Goal: Task Accomplishment & Management: Use online tool/utility

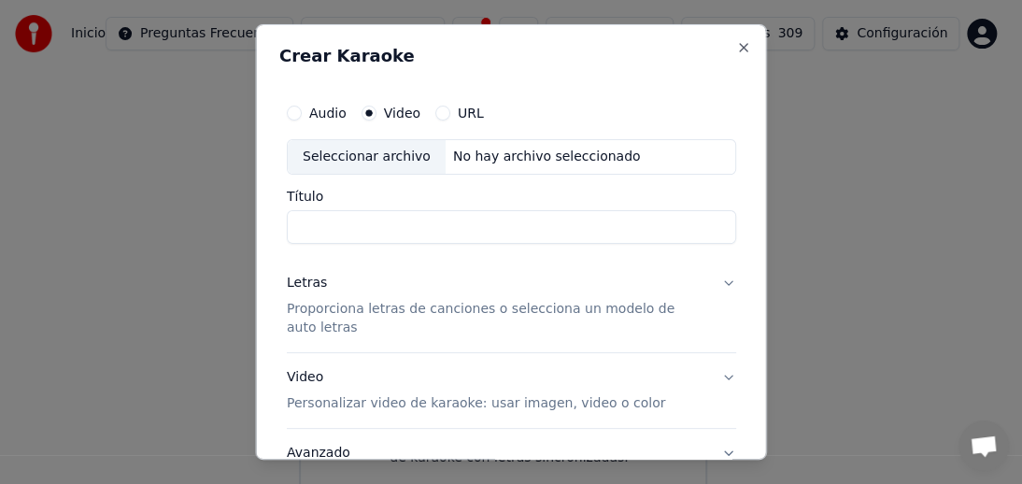
scroll to position [252, 0]
click at [359, 157] on div "Seleccionar archivo" at bounding box center [367, 157] width 158 height 34
type input "**********"
click at [325, 309] on p "Proporciona letras de canciones o selecciona un modelo de auto letras" at bounding box center [496, 318] width 419 height 37
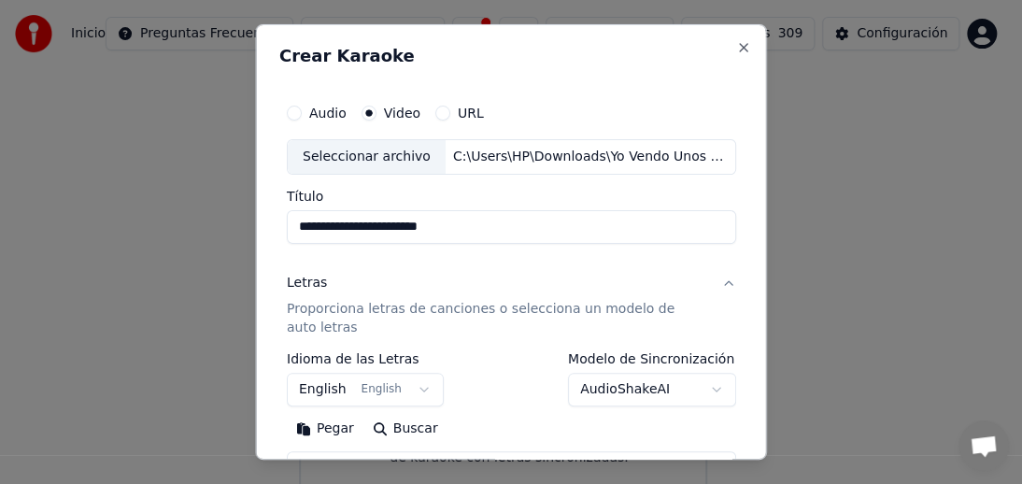
click at [325, 309] on p "Proporciona letras de canciones o selecciona un modelo de auto letras" at bounding box center [496, 318] width 419 height 37
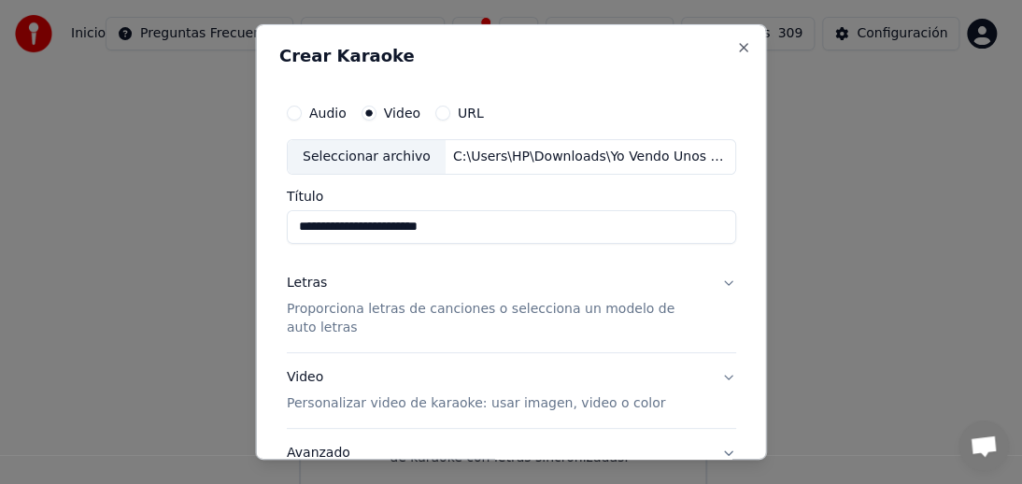
click at [370, 310] on p "Proporciona letras de canciones o selecciona un modelo de auto letras" at bounding box center [496, 318] width 419 height 37
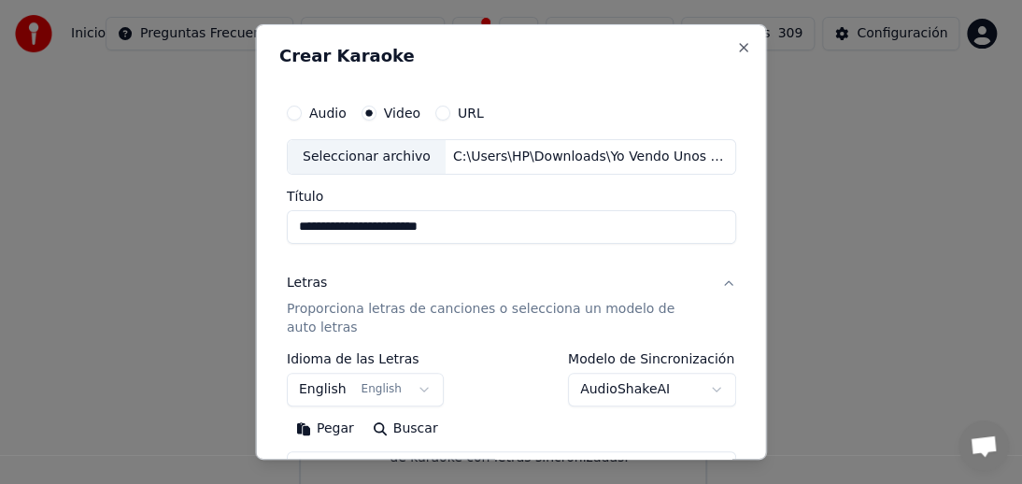
click at [407, 389] on button "English English" at bounding box center [365, 390] width 157 height 34
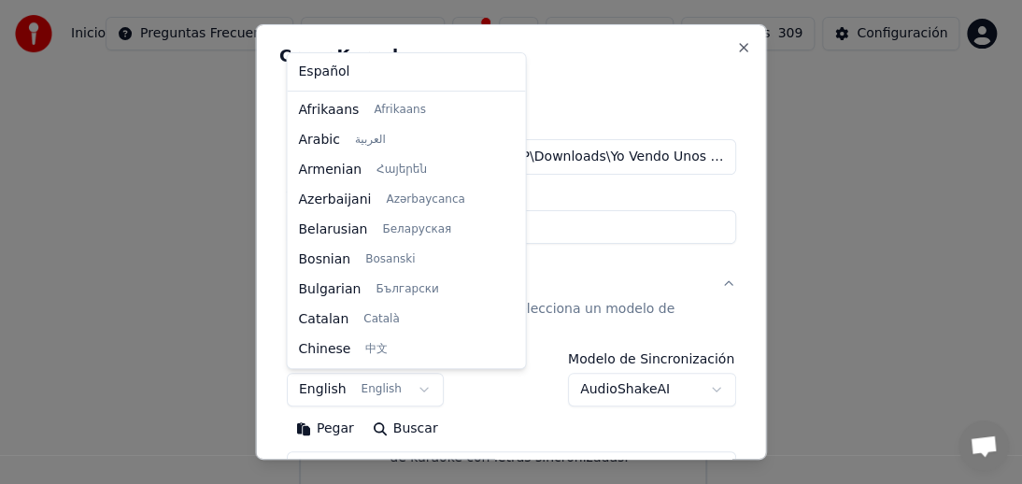
click at [412, 389] on div at bounding box center [511, 242] width 1022 height 484
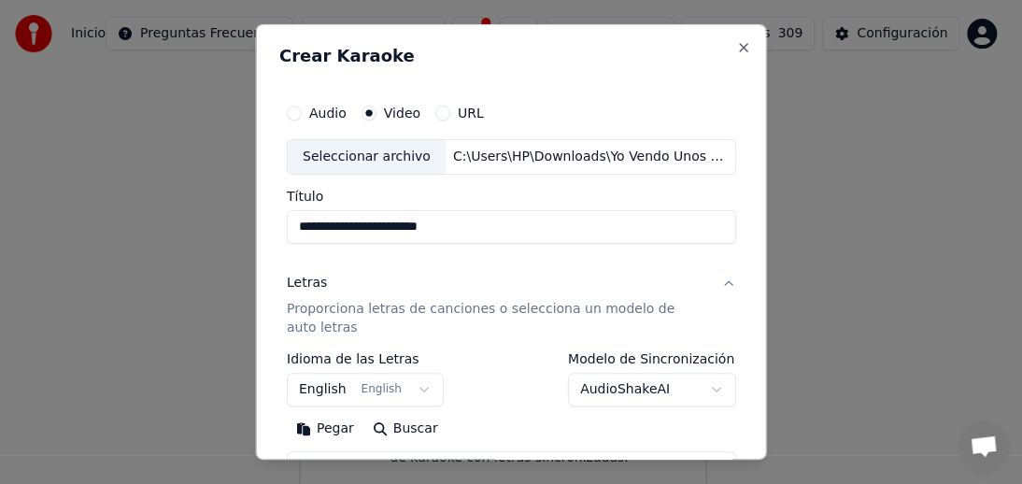
click at [411, 389] on button "English English" at bounding box center [365, 390] width 157 height 34
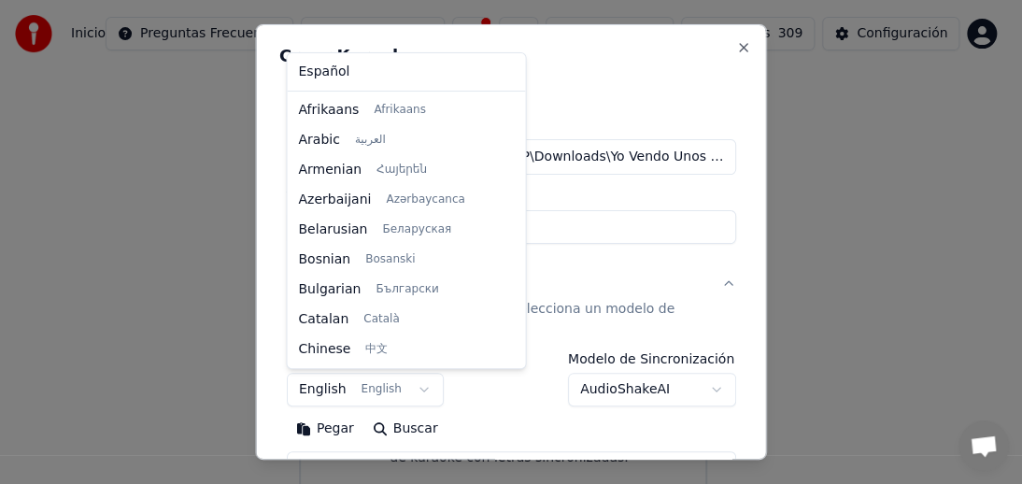
scroll to position [149, 0]
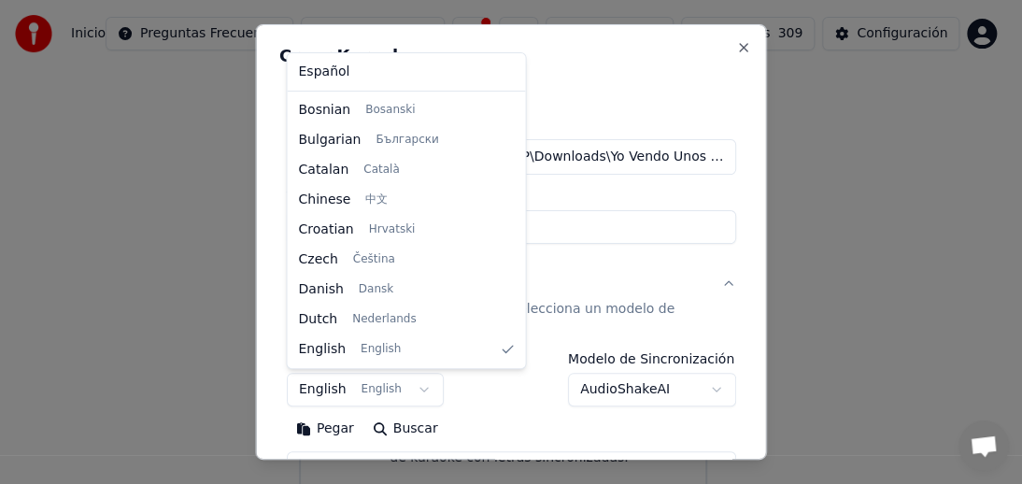
select select "**"
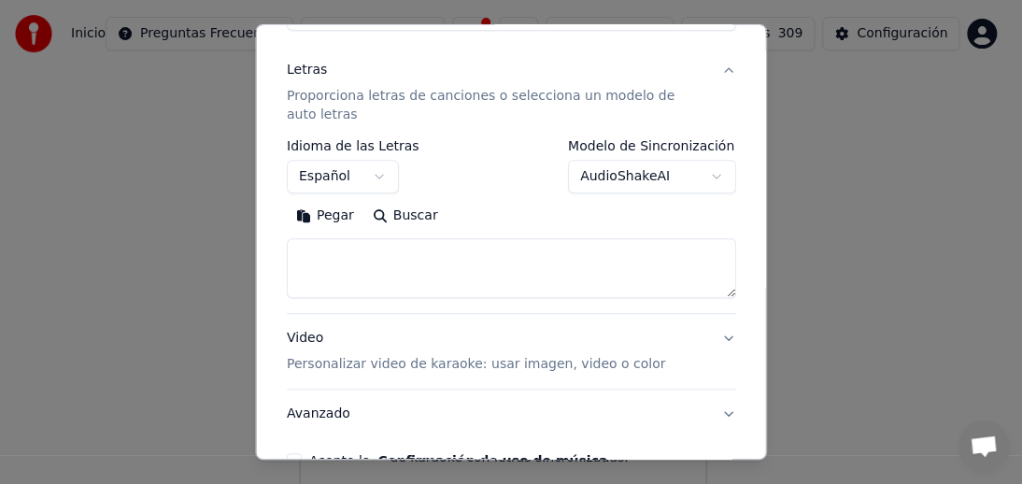
scroll to position [217, 0]
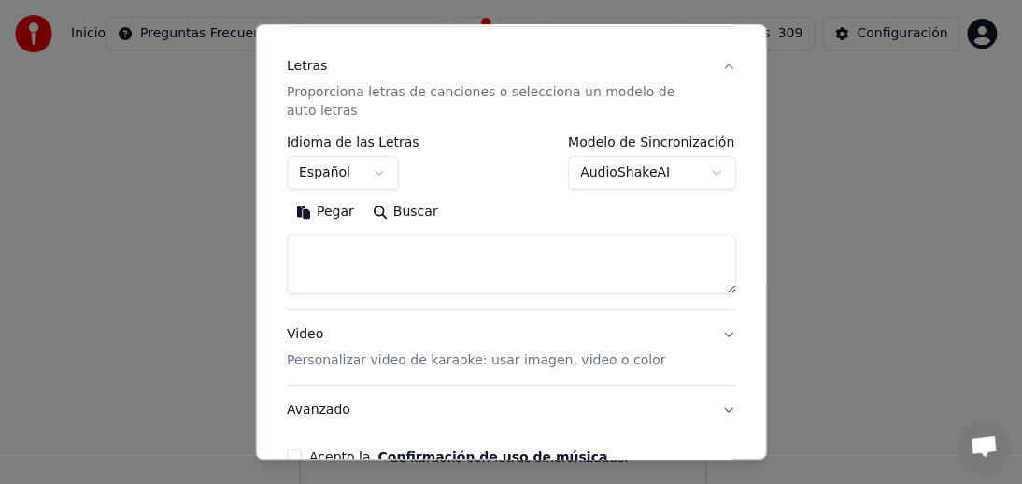
click at [324, 211] on button "Pegar" at bounding box center [325, 212] width 77 height 30
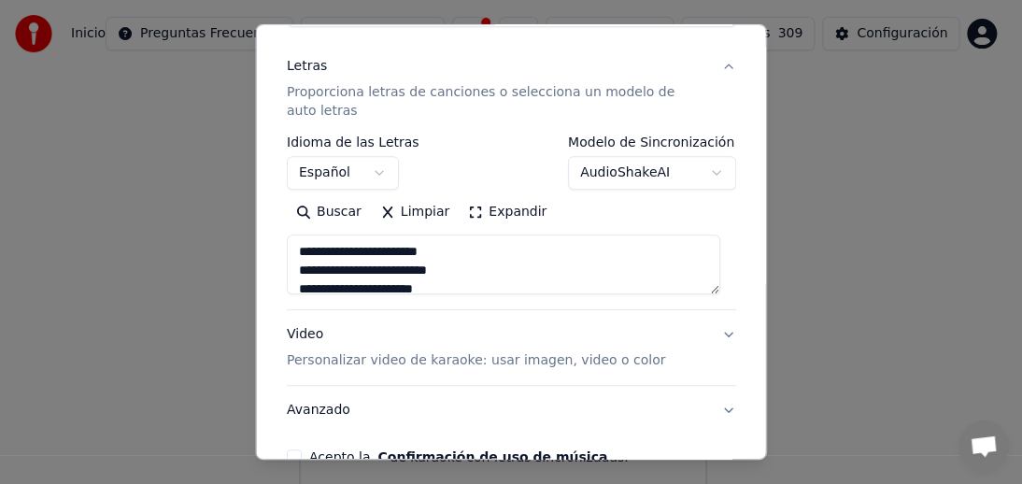
click at [612, 254] on textarea at bounding box center [503, 264] width 433 height 60
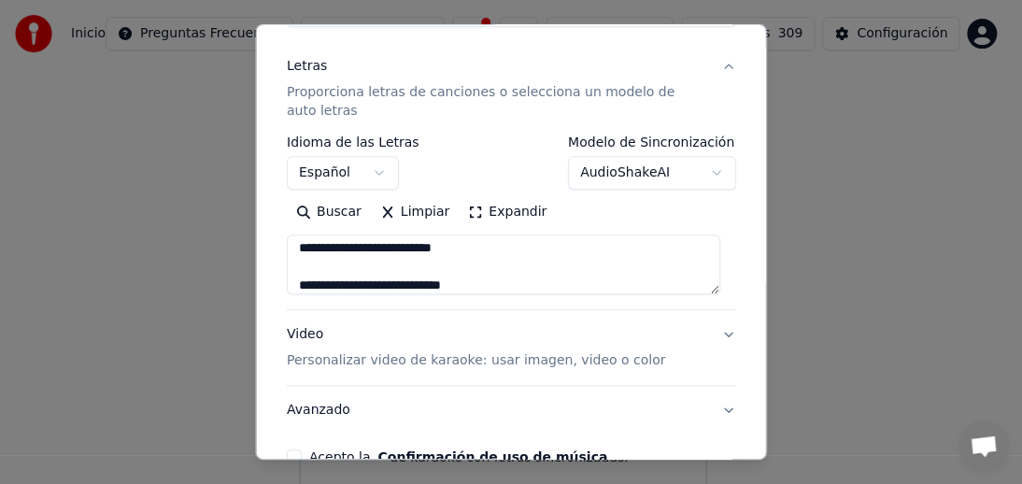
scroll to position [247, 0]
click at [434, 266] on textarea at bounding box center [503, 264] width 433 height 60
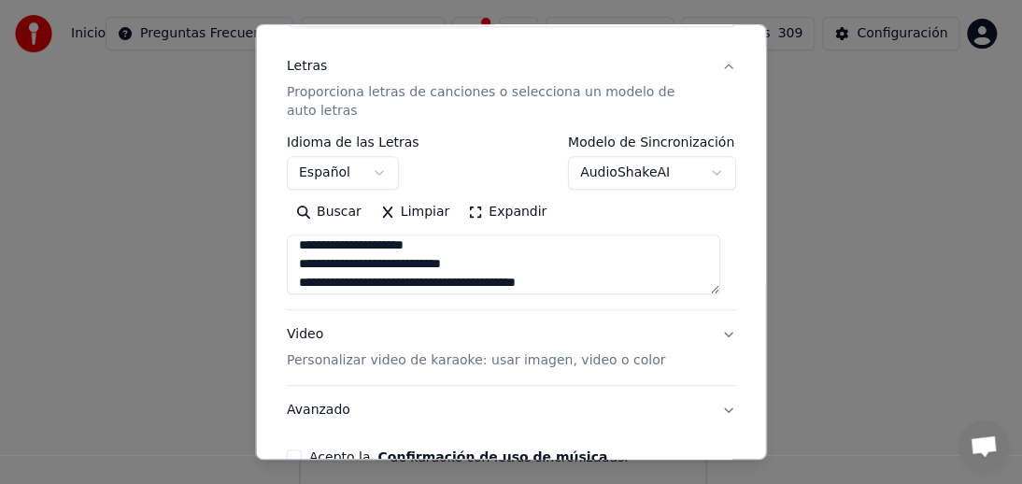
click at [434, 281] on textarea at bounding box center [503, 264] width 433 height 60
click at [343, 263] on textarea at bounding box center [503, 264] width 433 height 60
click at [434, 282] on textarea at bounding box center [503, 264] width 433 height 60
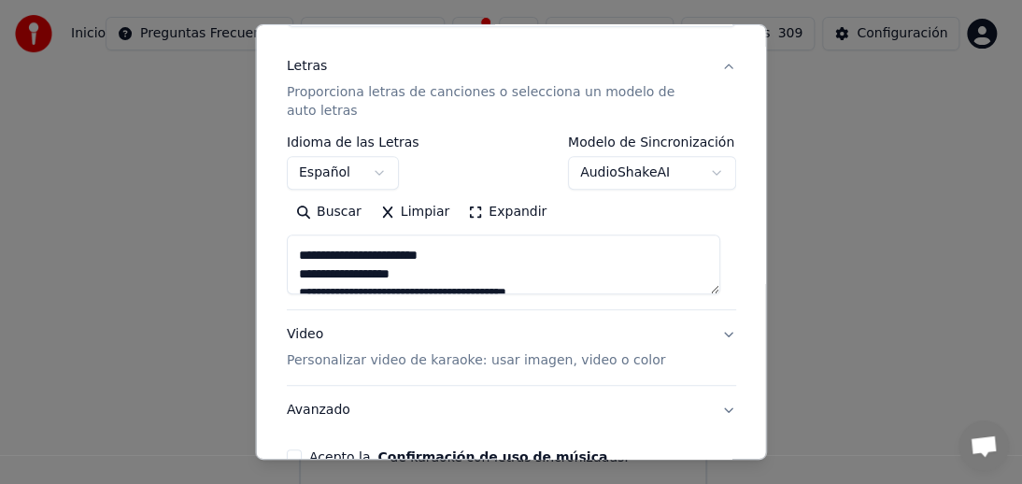
scroll to position [380, 0]
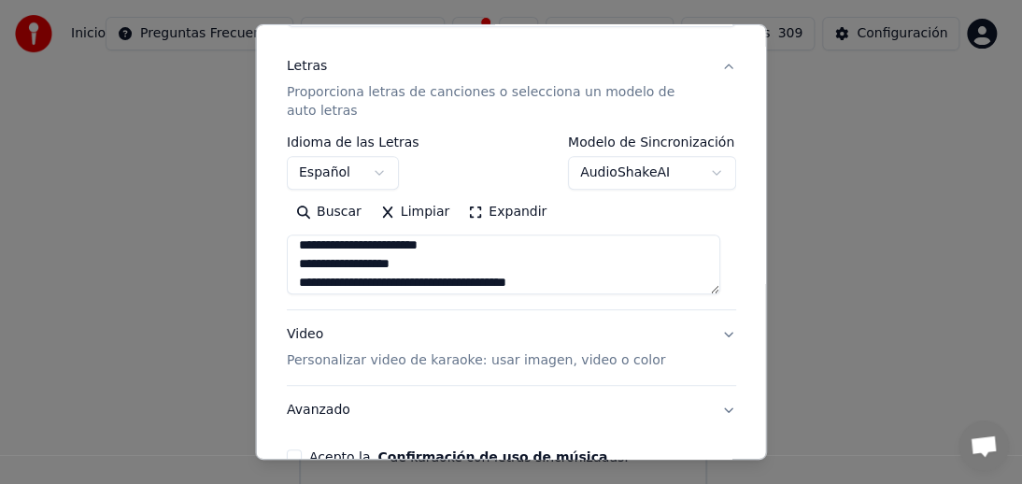
click at [427, 280] on textarea at bounding box center [503, 264] width 433 height 60
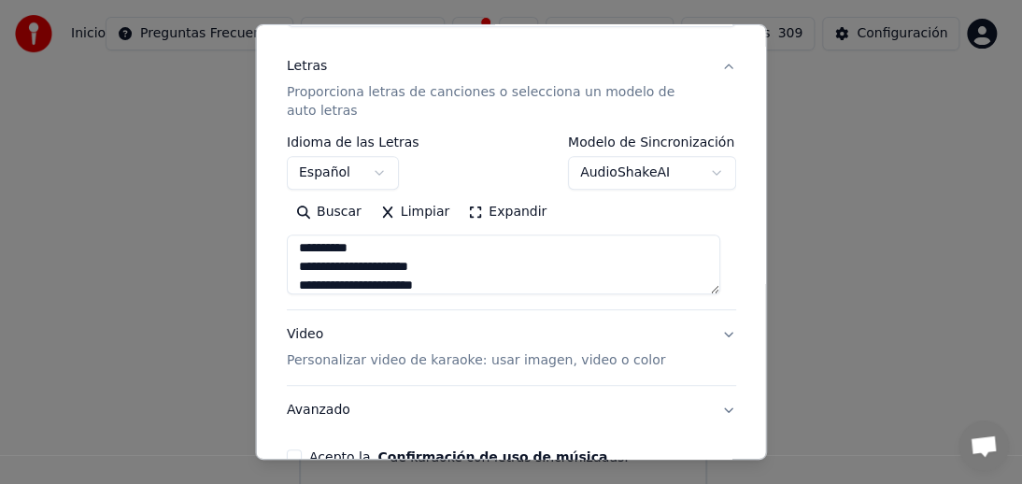
scroll to position [474, 0]
click at [362, 247] on textarea at bounding box center [503, 264] width 433 height 60
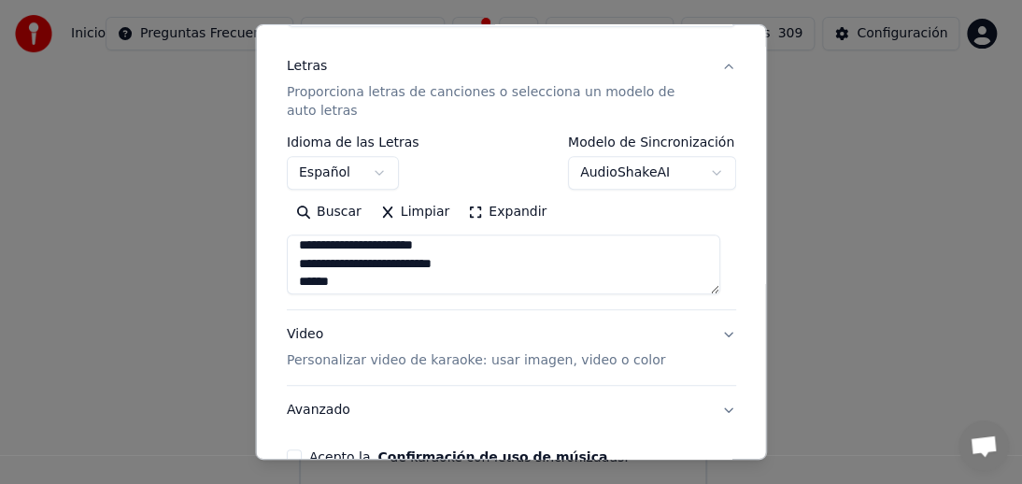
scroll to position [548, 0]
click at [347, 246] on textarea "**********" at bounding box center [503, 264] width 433 height 60
click at [437, 280] on textarea "**********" at bounding box center [503, 264] width 433 height 60
click at [433, 280] on textarea "**********" at bounding box center [503, 264] width 433 height 60
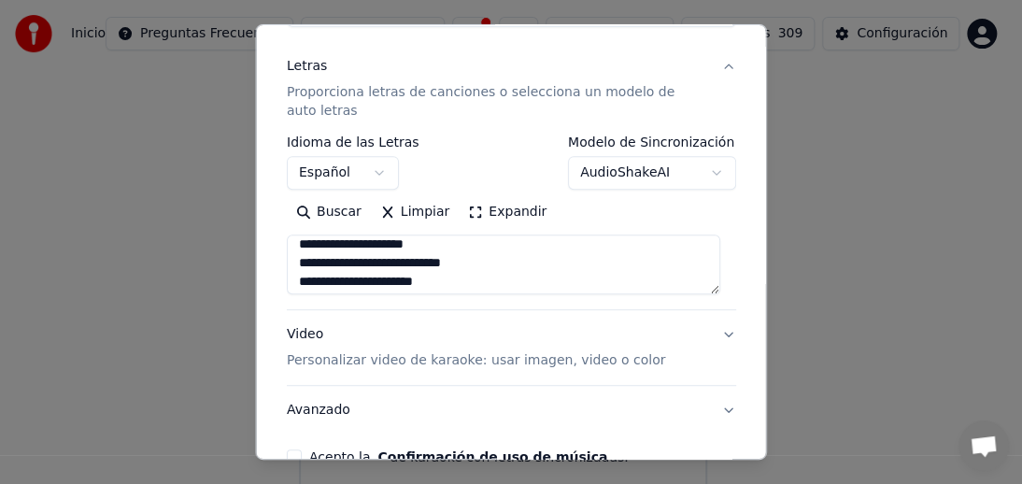
scroll to position [660, 0]
click at [433, 280] on textarea "**********" at bounding box center [503, 264] width 433 height 60
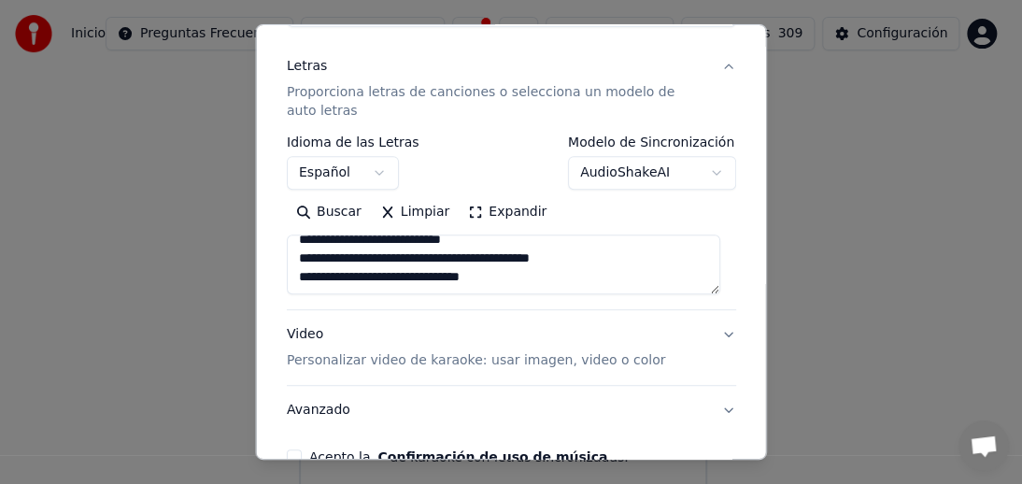
click at [434, 260] on textarea "**********" at bounding box center [503, 264] width 433 height 60
click at [523, 273] on textarea "**********" at bounding box center [503, 264] width 433 height 60
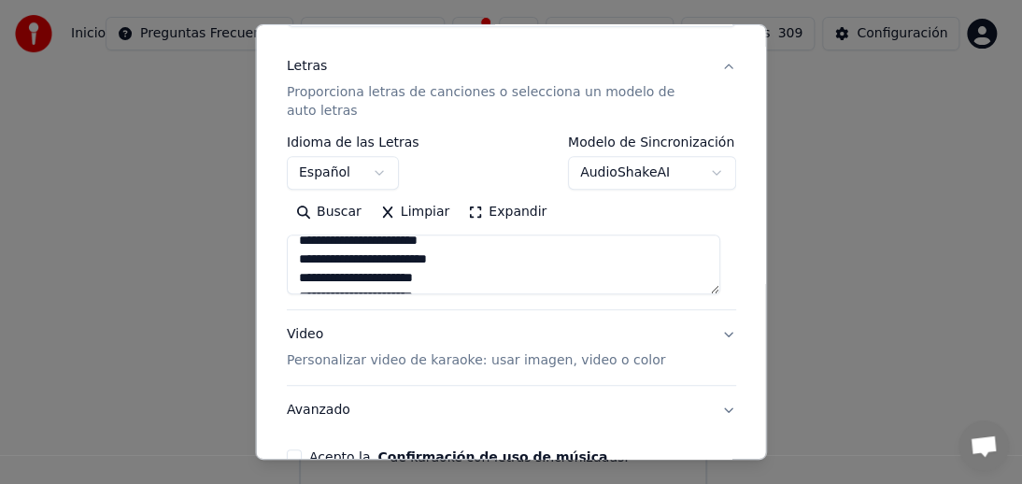
scroll to position [0, 0]
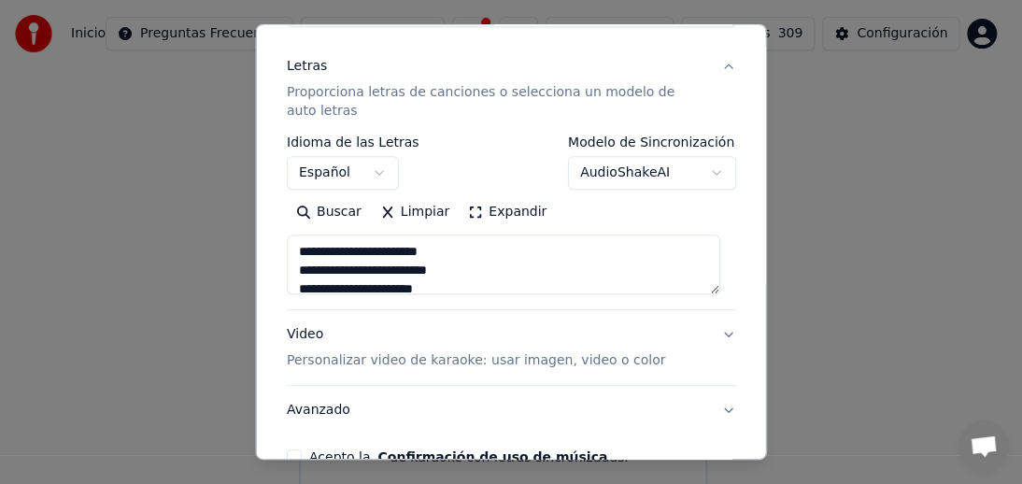
type textarea "**********"
click at [297, 250] on textarea "**********" at bounding box center [503, 264] width 433 height 60
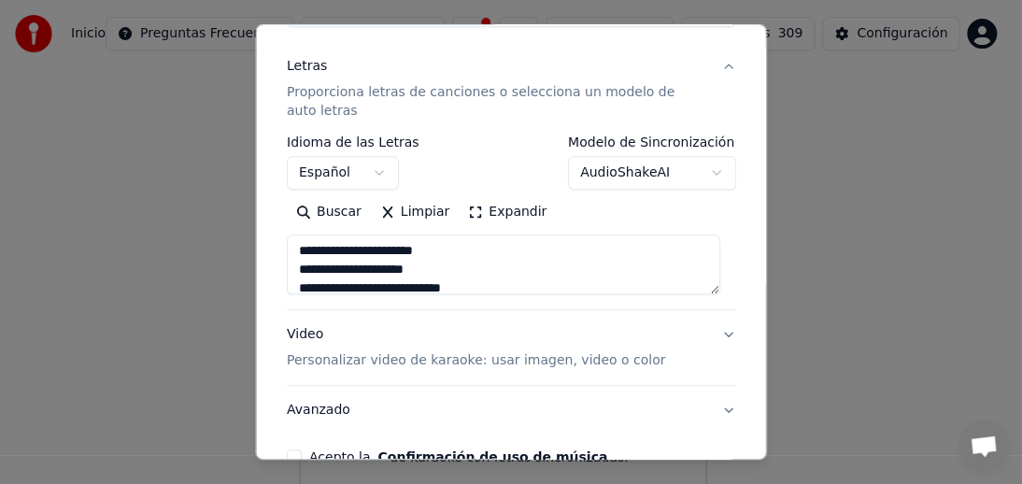
scroll to position [759, 0]
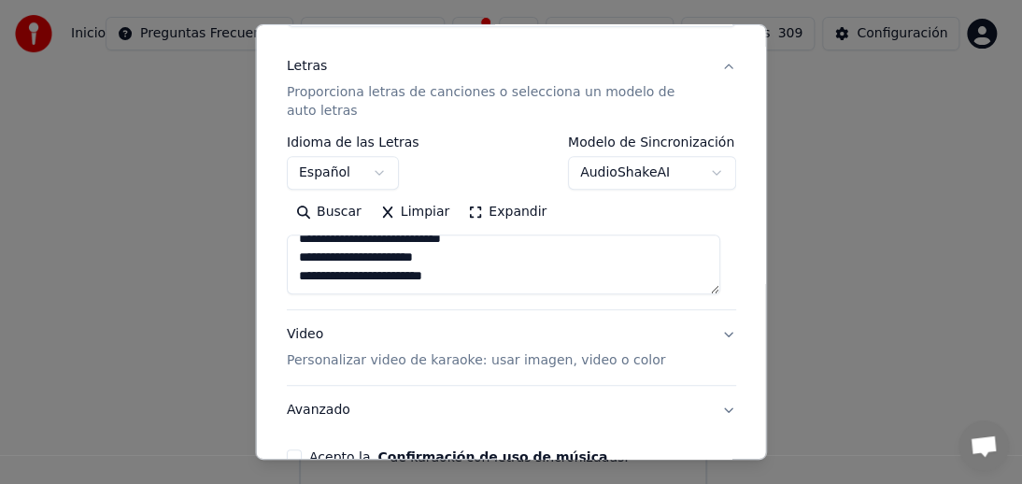
drag, startPoint x: 297, startPoint y: 250, endPoint x: 587, endPoint y: 308, distance: 295.3
click at [587, 308] on div "**********" at bounding box center [511, 238] width 449 height 392
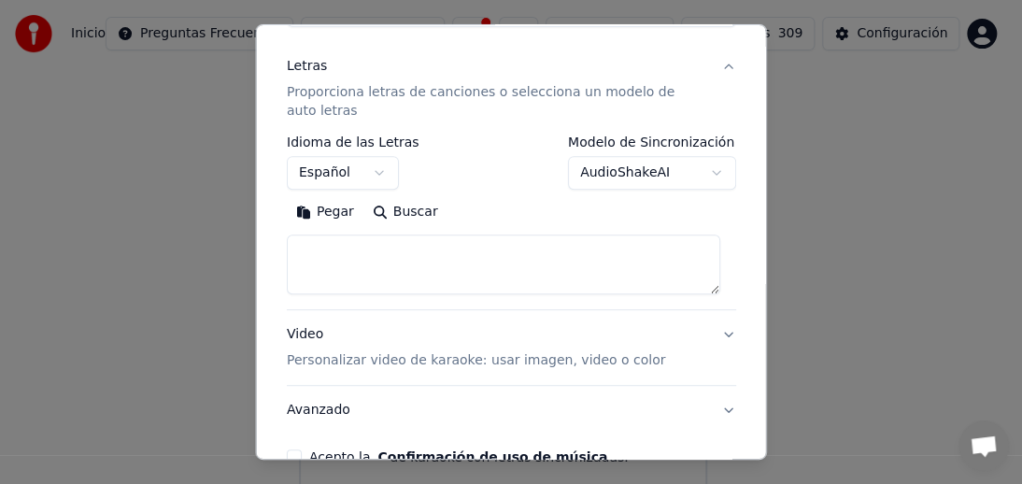
scroll to position [0, 0]
click at [330, 209] on button "Pegar" at bounding box center [325, 212] width 77 height 30
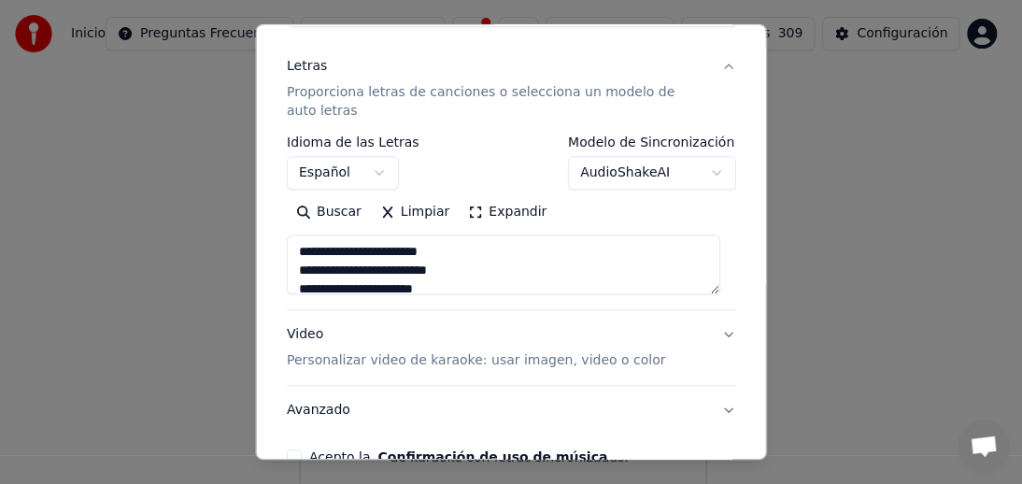
scroll to position [321, 0]
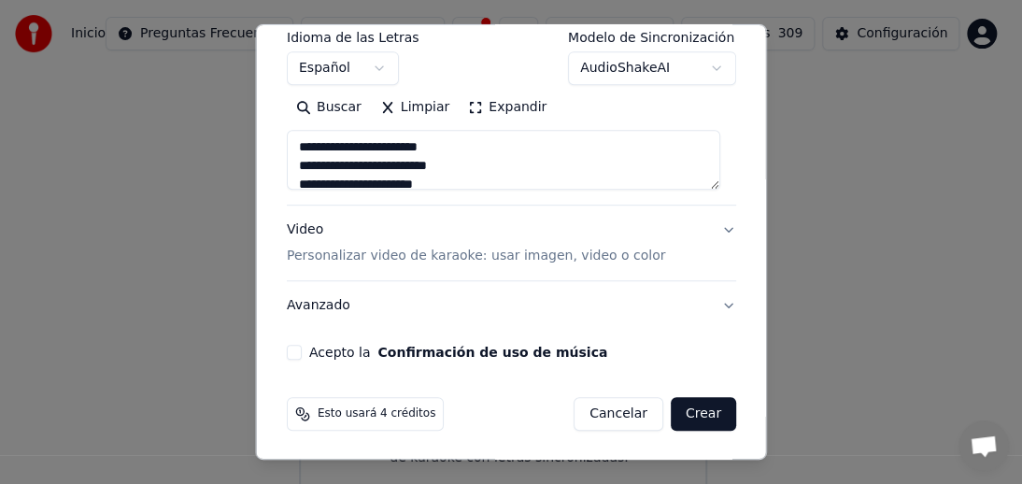
click at [298, 350] on button "Acepto la Confirmación de uso de música" at bounding box center [294, 352] width 15 height 15
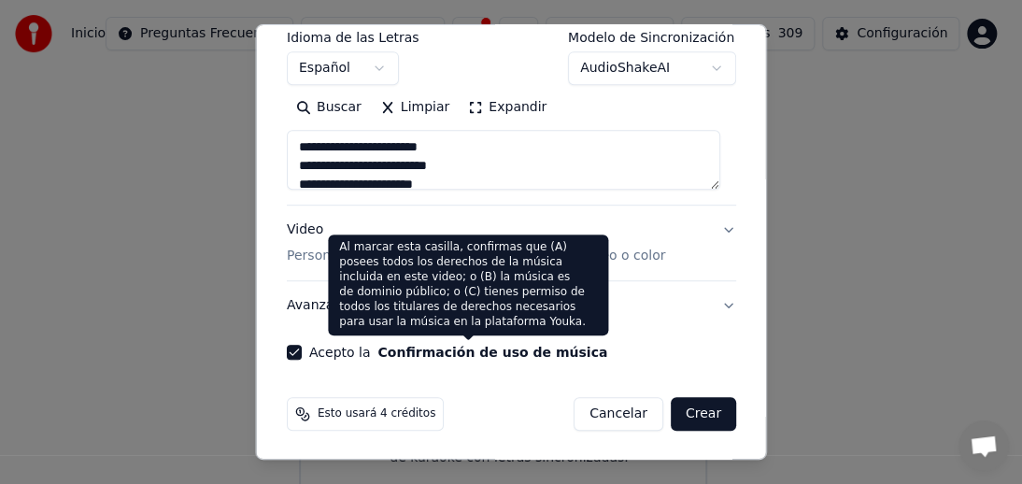
click at [692, 412] on button "Crear" at bounding box center [702, 414] width 65 height 34
type textarea "**********"
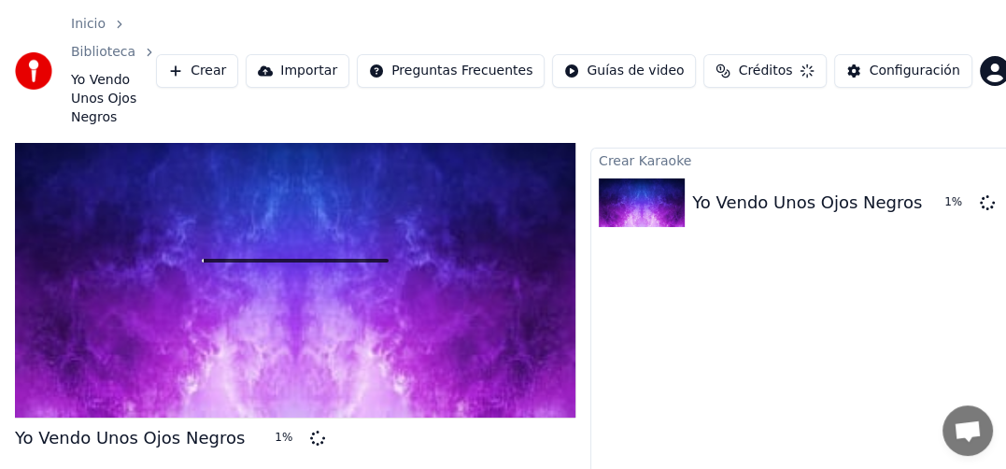
scroll to position [95, 0]
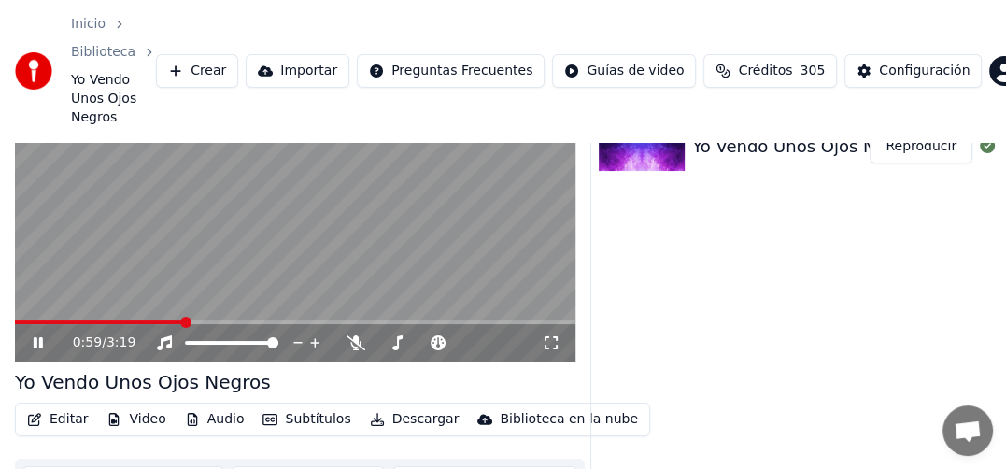
click at [381, 406] on button "Descargar" at bounding box center [414, 419] width 105 height 26
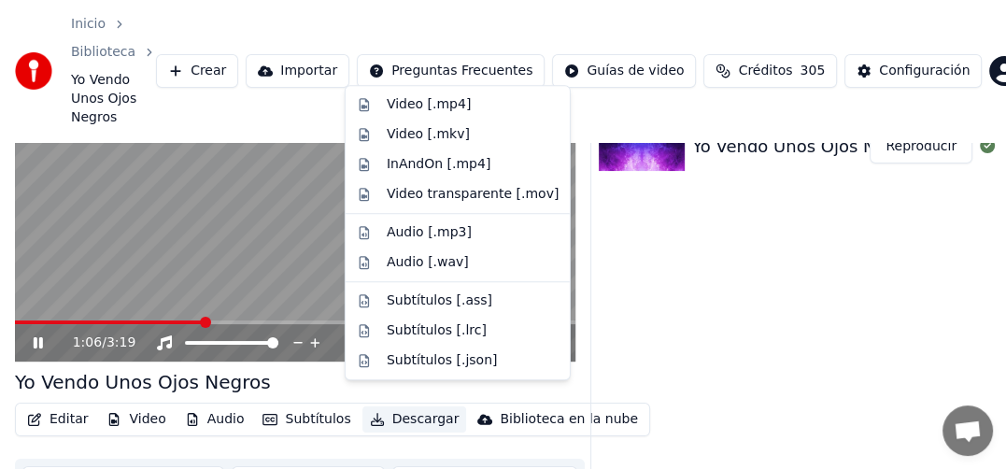
click at [694, 302] on div "Crear Karaoke Yo Vendo Unos Ojos Negros Reproducir" at bounding box center [800, 291] width 420 height 399
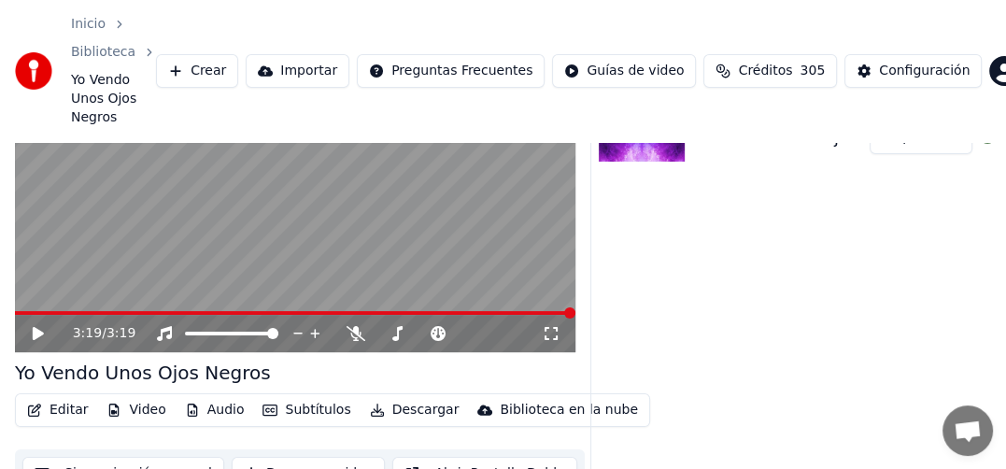
scroll to position [116, 0]
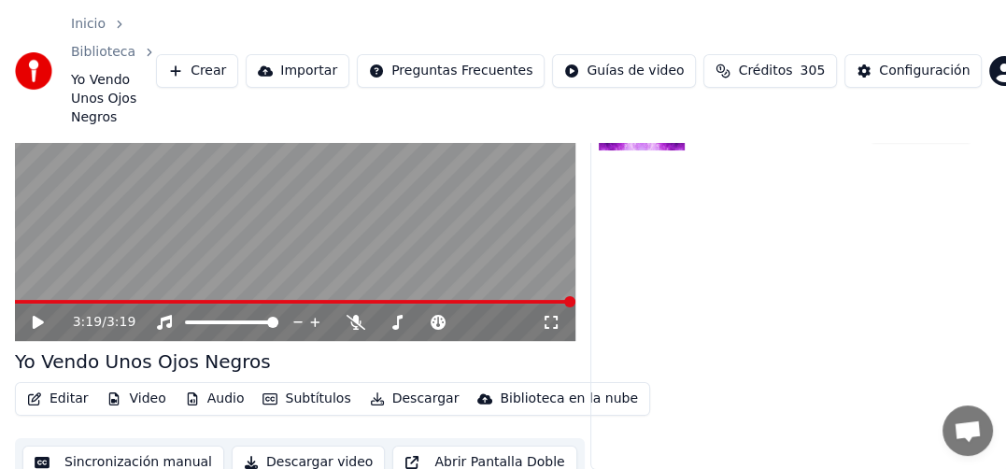
click at [31, 300] on span at bounding box center [295, 302] width 561 height 4
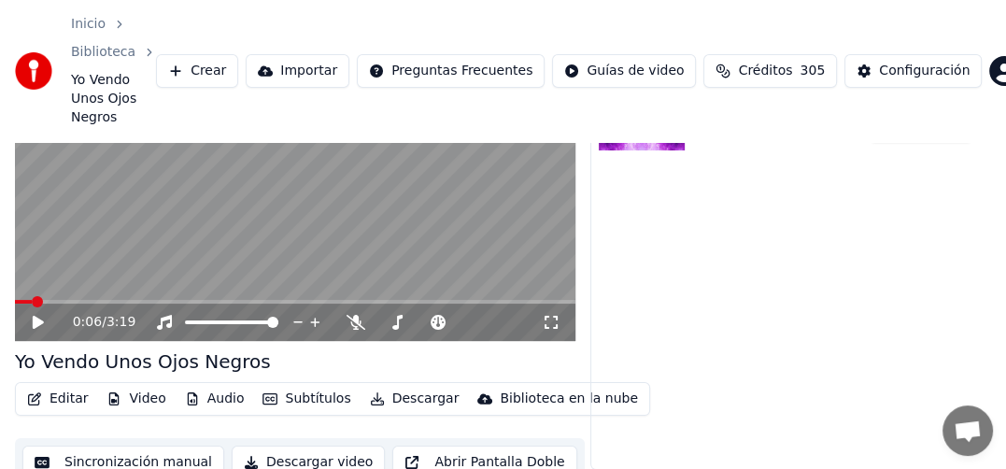
click at [35, 316] on icon at bounding box center [38, 322] width 11 height 13
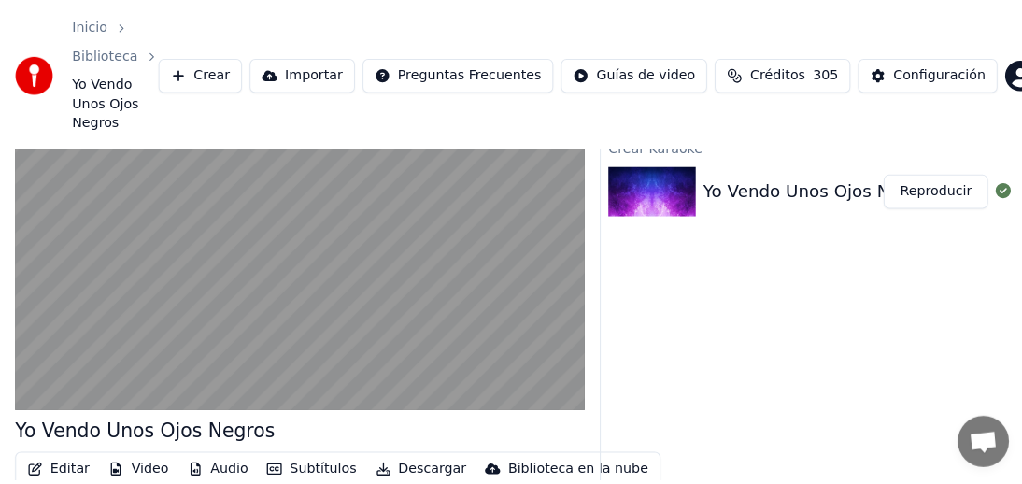
scroll to position [64, 0]
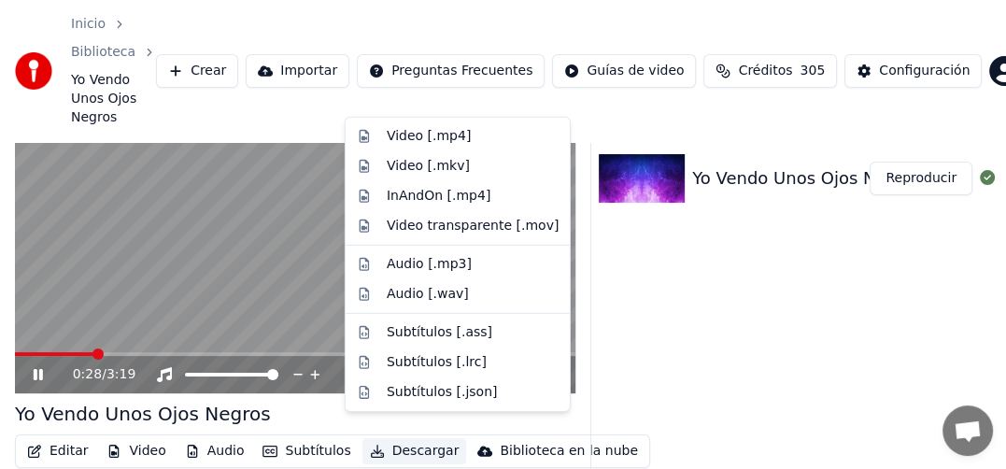
click at [384, 438] on button "Descargar" at bounding box center [414, 451] width 105 height 26
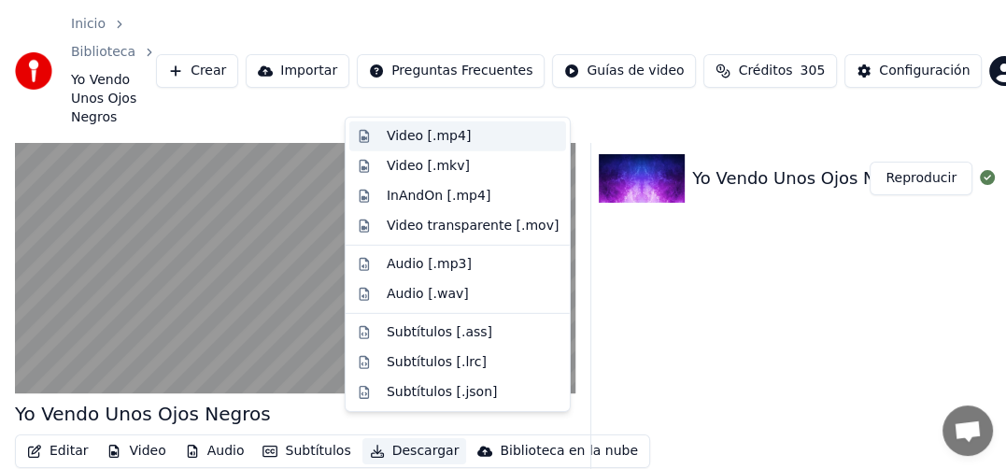
click at [426, 139] on div "Video [.mp4]" at bounding box center [429, 136] width 84 height 19
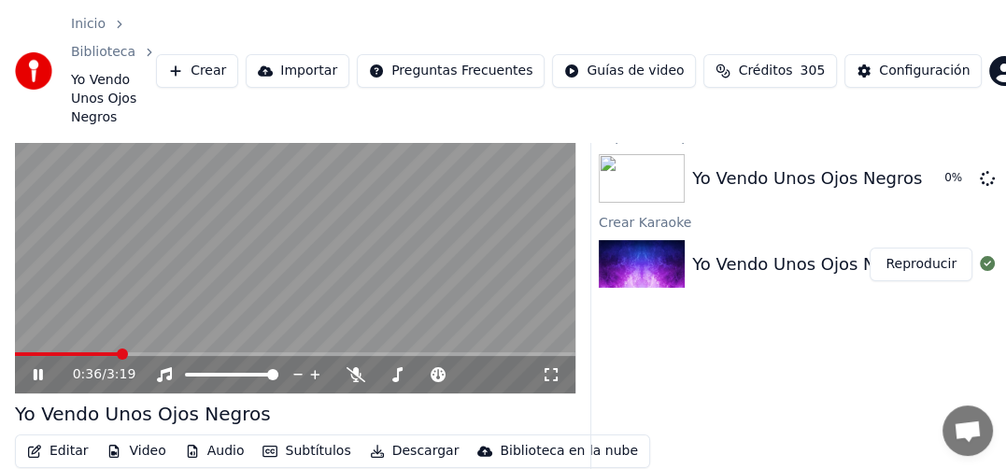
click at [38, 367] on icon at bounding box center [51, 374] width 43 height 15
click at [224, 59] on button "Crear" at bounding box center [197, 71] width 82 height 34
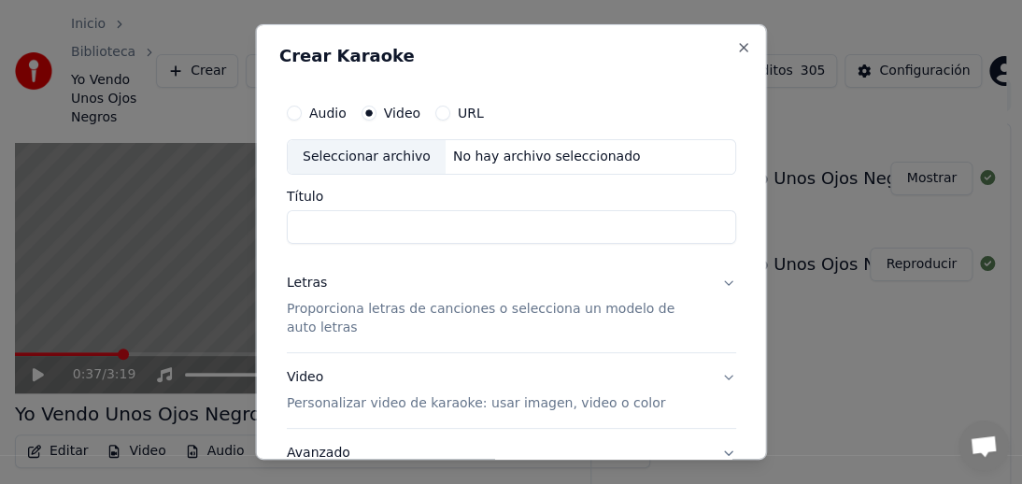
click at [395, 112] on label "Video" at bounding box center [401, 112] width 36 height 13
click at [376, 112] on button "Video" at bounding box center [368, 113] width 15 height 15
click at [362, 156] on div "Seleccionar archivo" at bounding box center [367, 157] width 158 height 34
click at [353, 154] on div "Seleccionar archivo" at bounding box center [367, 157] width 158 height 34
click at [348, 155] on div "Seleccionar archivo" at bounding box center [367, 157] width 158 height 34
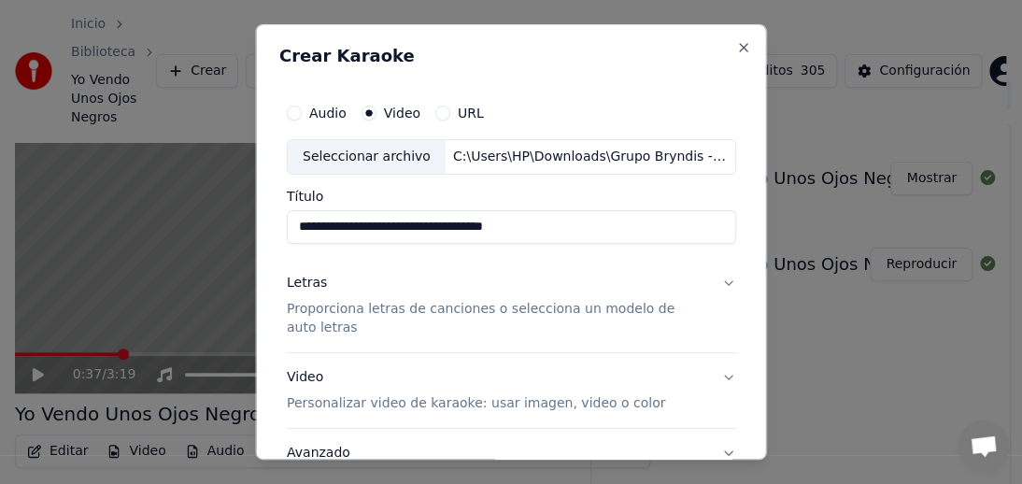
type input "**********"
click at [339, 156] on div "Seleccionar archivo" at bounding box center [367, 157] width 158 height 34
click at [390, 310] on p "Proporciona letras de canciones o selecciona un modelo de auto letras" at bounding box center [496, 318] width 419 height 37
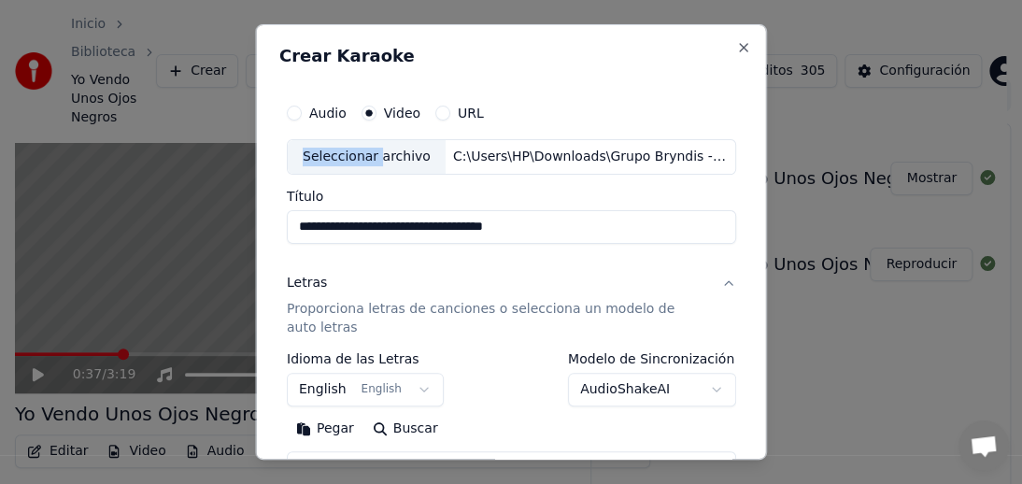
click at [311, 309] on p "Proporciona letras de canciones o selecciona un modelo de auto letras" at bounding box center [496, 318] width 419 height 37
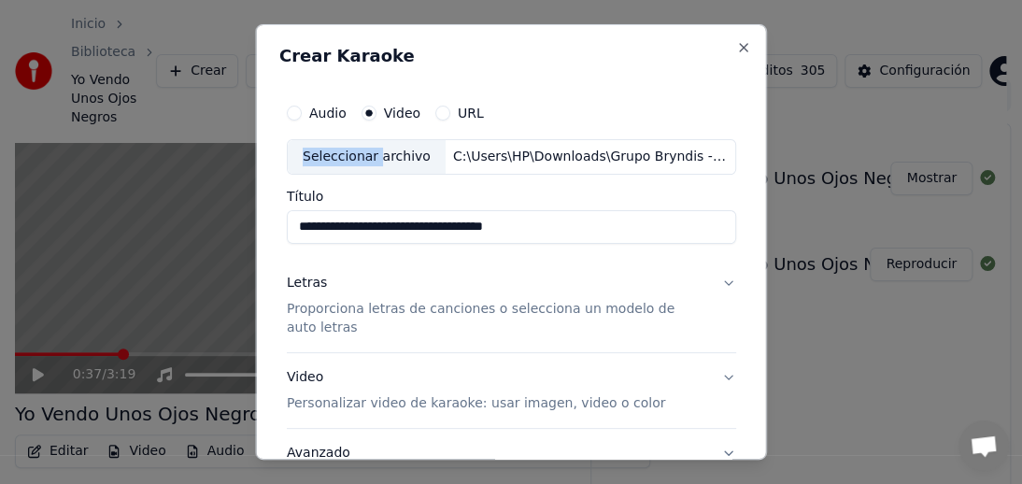
click at [303, 282] on div "Letras" at bounding box center [307, 283] width 40 height 19
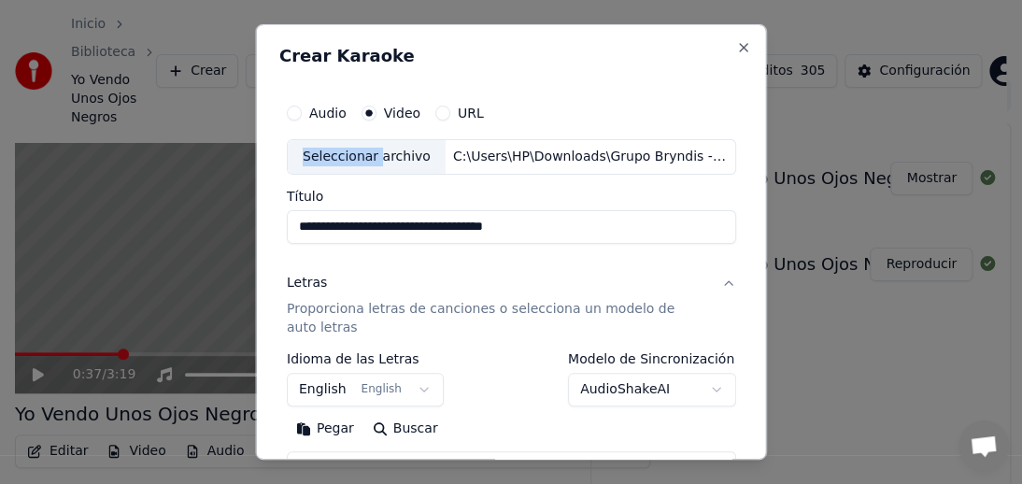
click at [411, 389] on button "English English" at bounding box center [365, 390] width 157 height 34
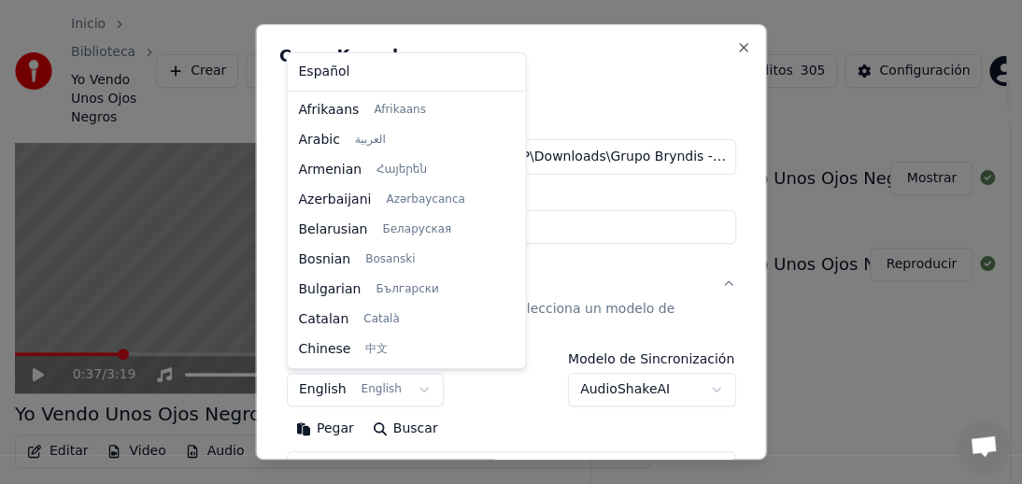
scroll to position [149, 0]
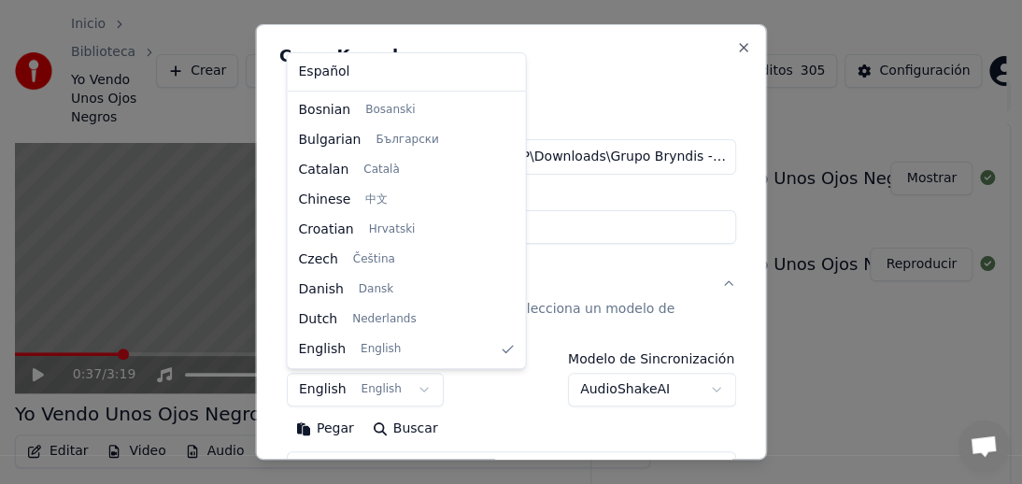
select select "**"
click at [338, 70] on div "Crear Karaoke" at bounding box center [511, 60] width 464 height 24
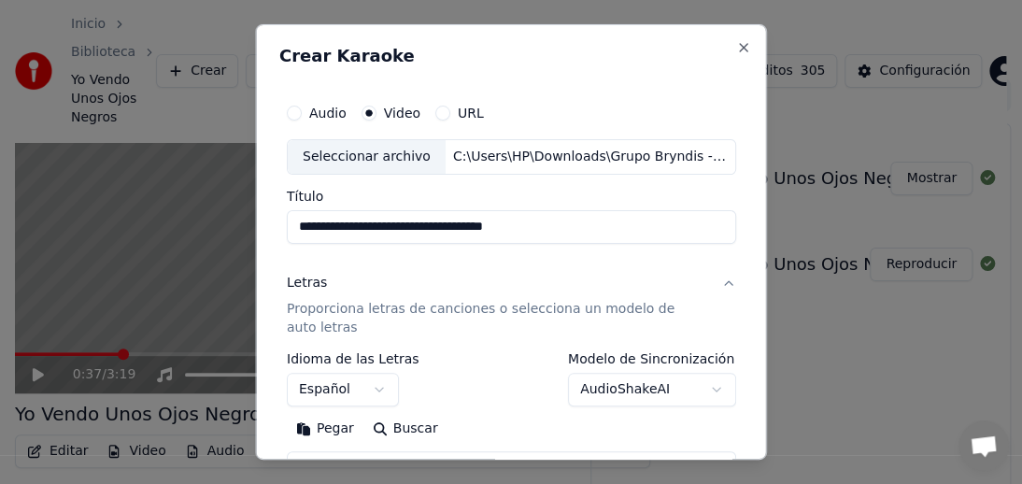
scroll to position [77, 0]
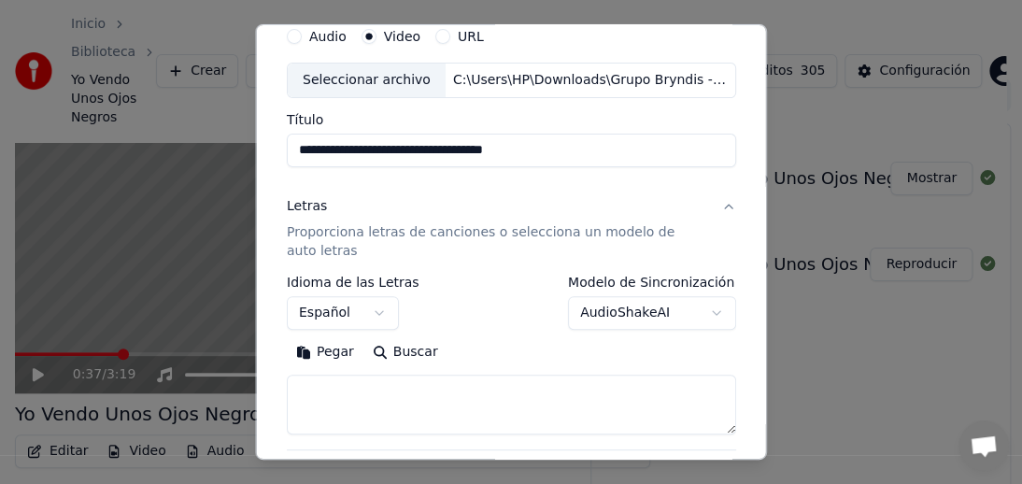
click at [327, 351] on button "Pegar" at bounding box center [325, 352] width 77 height 30
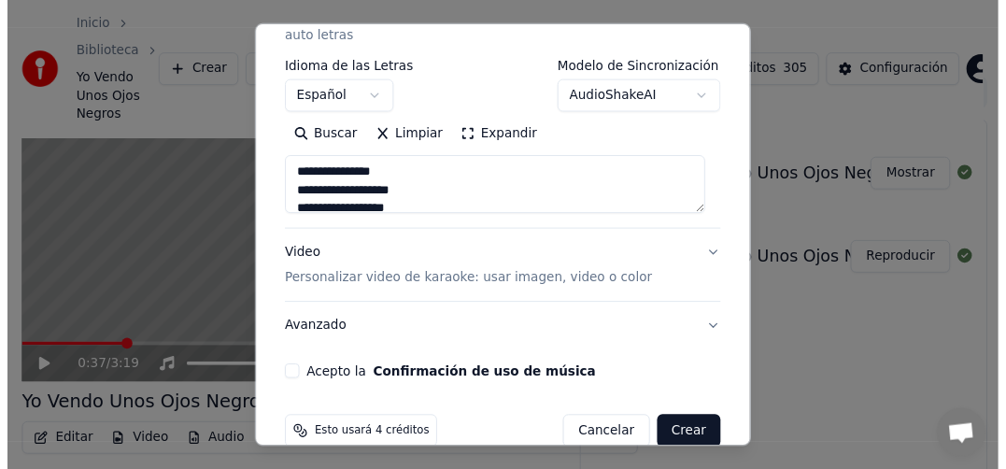
scroll to position [321, 0]
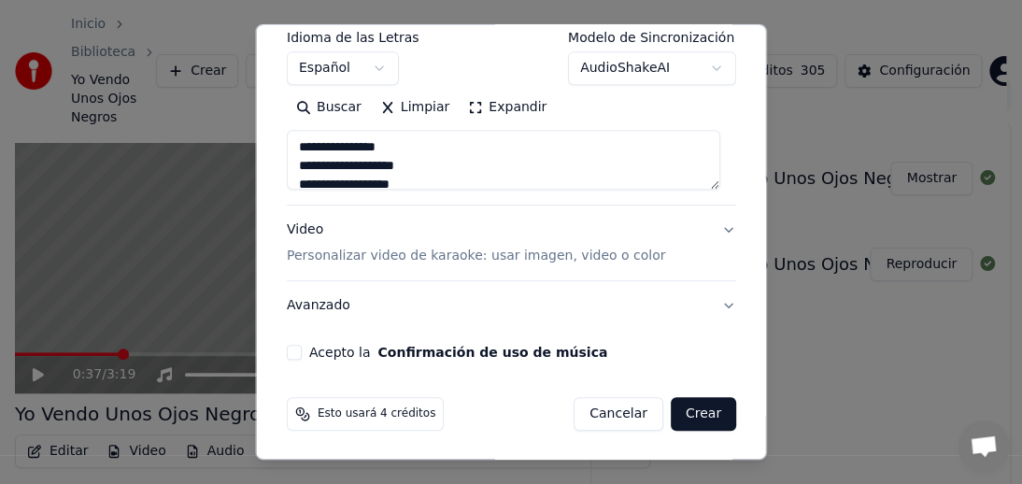
click at [291, 351] on button "Acepto la Confirmación de uso de música" at bounding box center [294, 352] width 15 height 15
click at [680, 407] on button "Crear" at bounding box center [702, 414] width 65 height 34
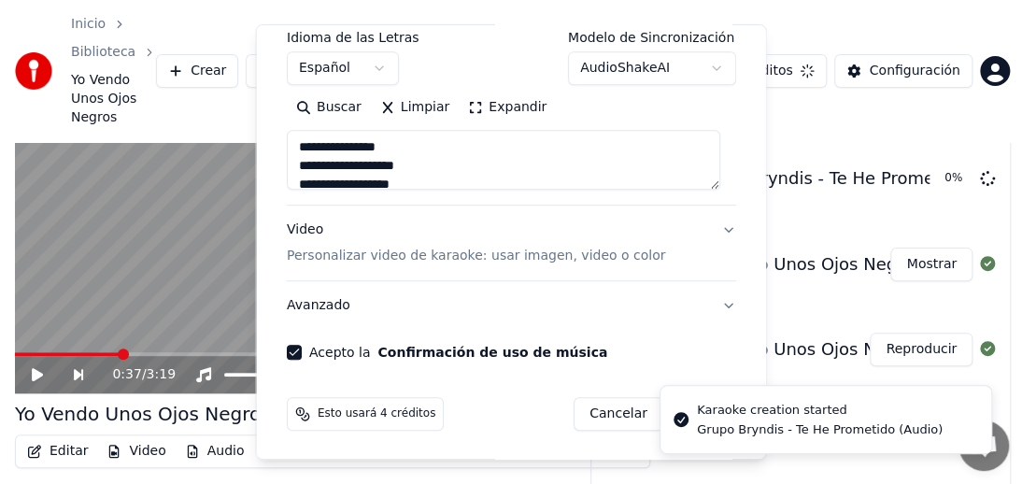
type textarea "**********"
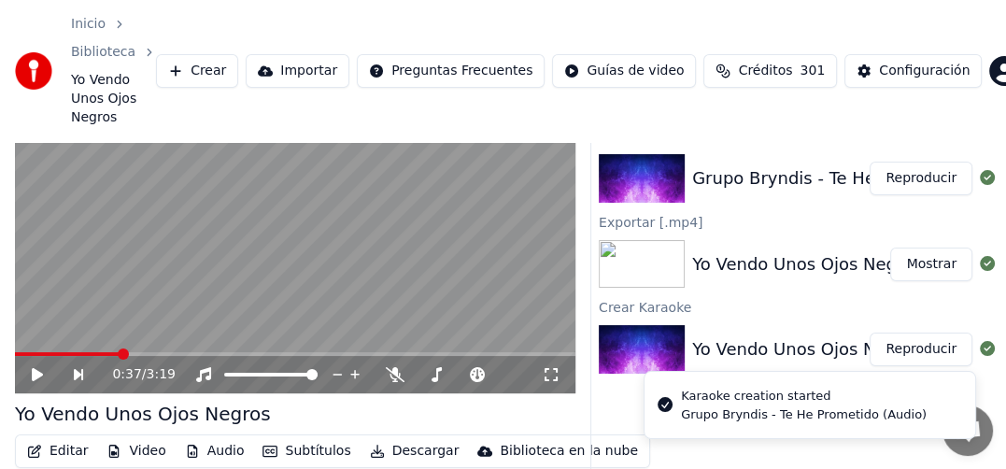
click at [923, 162] on button "Reproducir" at bounding box center [921, 179] width 103 height 34
click at [914, 162] on button "Reproducir" at bounding box center [921, 179] width 103 height 34
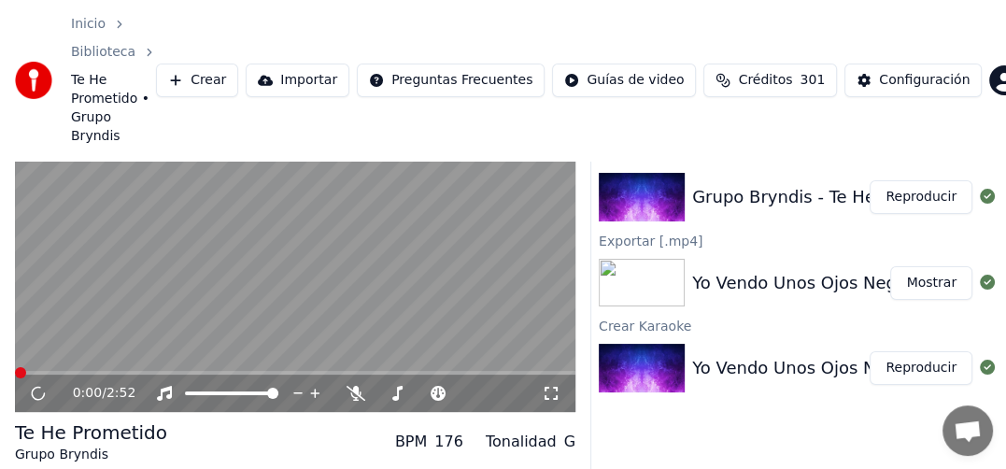
click at [192, 247] on video at bounding box center [295, 255] width 561 height 316
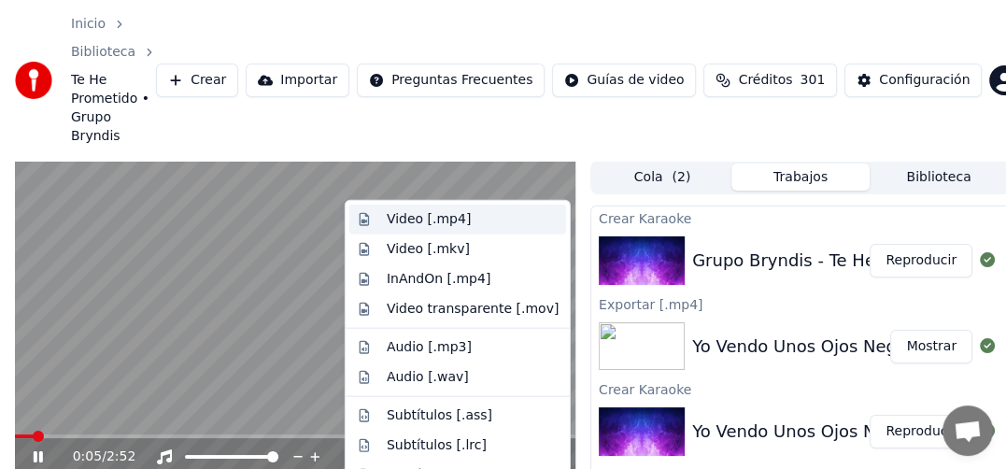
click at [430, 219] on div "Video [.mp4]" at bounding box center [429, 219] width 84 height 19
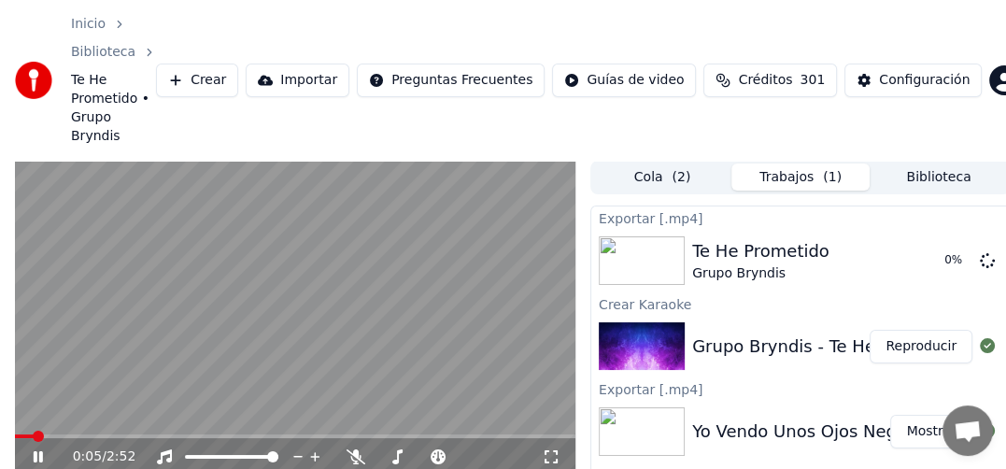
scroll to position [135, 0]
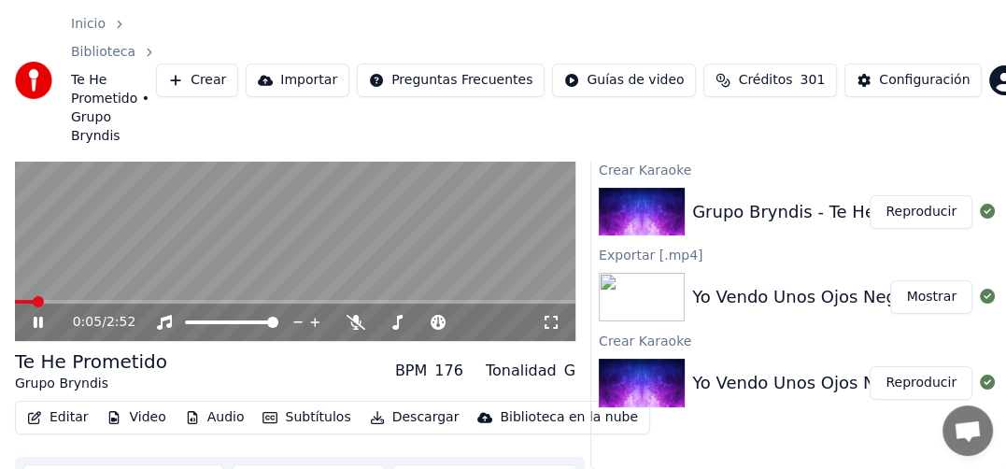
click at [397, 405] on button "Descargar" at bounding box center [414, 418] width 105 height 26
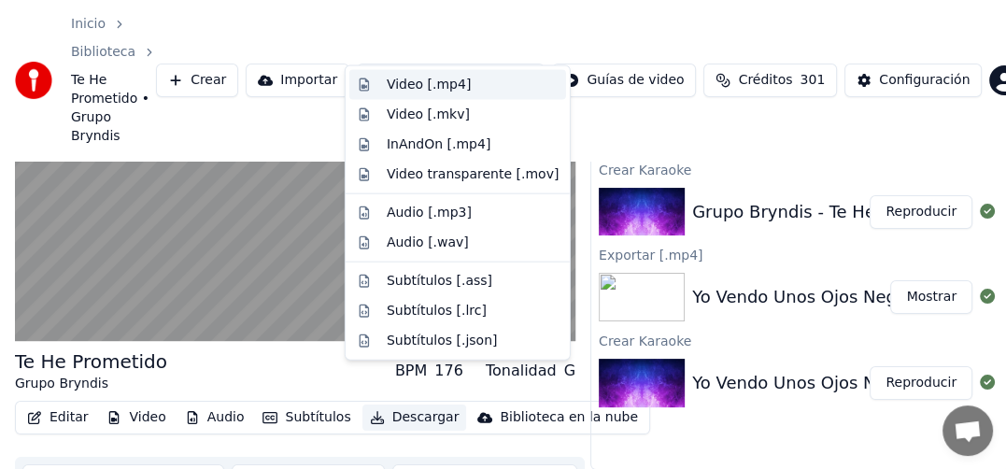
click at [427, 85] on div "Video [.mp4]" at bounding box center [429, 85] width 84 height 19
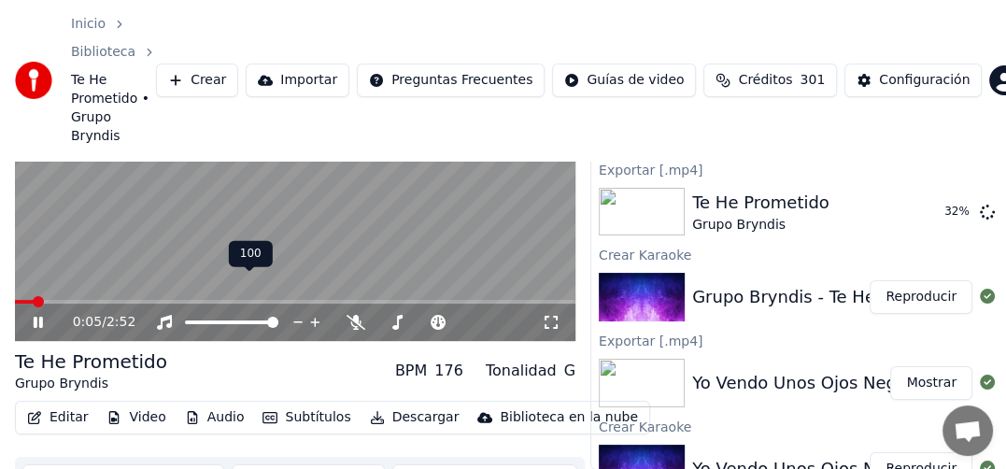
click at [315, 319] on icon at bounding box center [315, 323] width 9 height 9
click at [15, 296] on span at bounding box center [20, 301] width 11 height 11
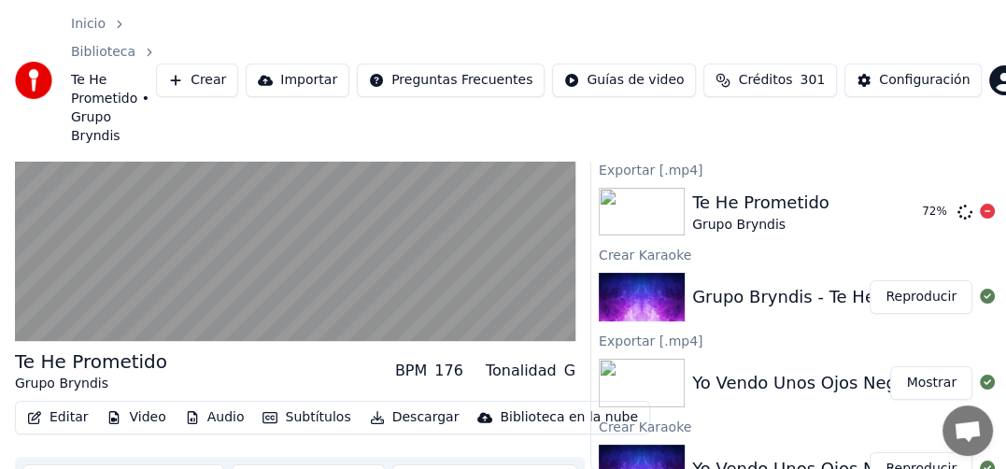
click at [138, 405] on button "Video" at bounding box center [136, 418] width 74 height 26
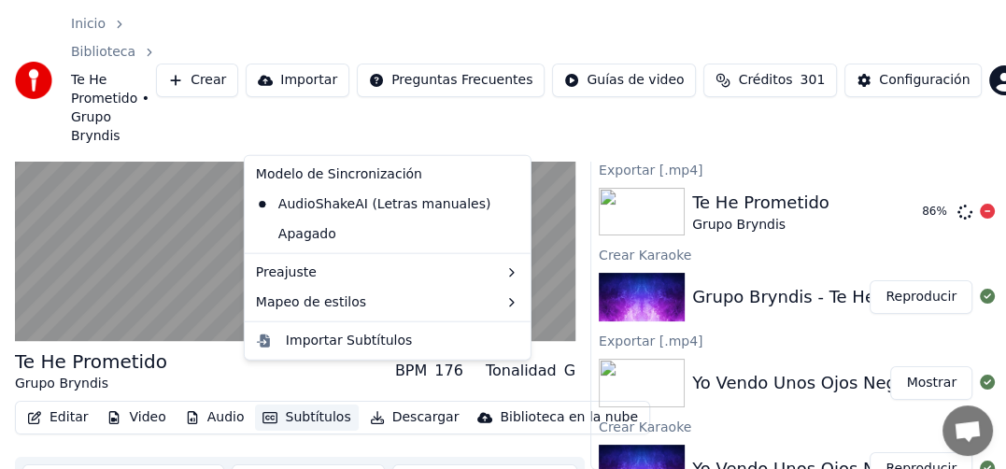
click at [126, 414] on div "Editar Video Audio Subtítulos Descargar Biblioteca en la nube Sincronización ma…" at bounding box center [295, 453] width 561 height 105
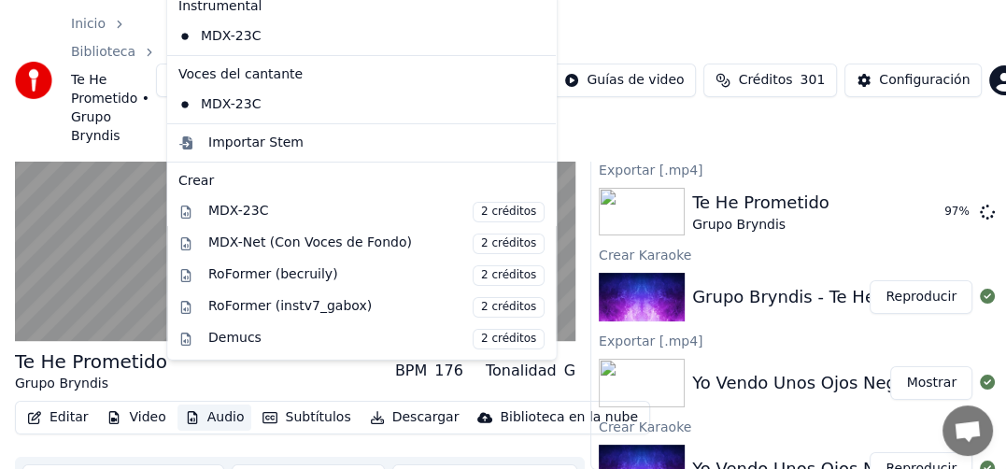
click at [652, 103] on div "Inicio Biblioteca Te He Prometido • Grupo [PERSON_NAME] Importar Preguntas Frec…" at bounding box center [503, 80] width 1006 height 161
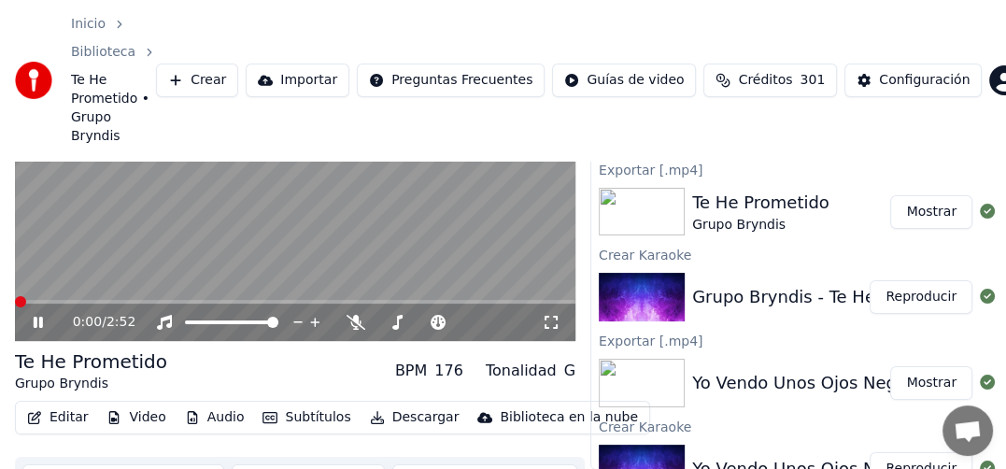
click at [38, 315] on icon at bounding box center [51, 322] width 43 height 15
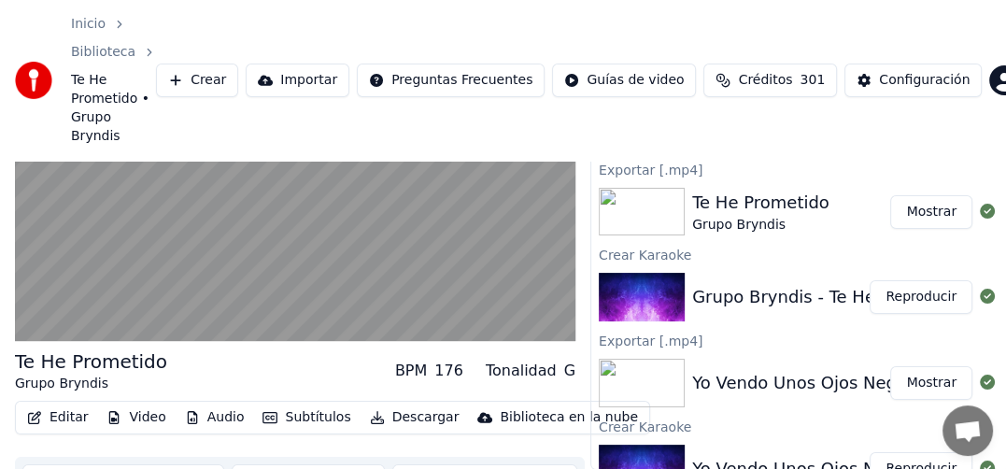
click at [916, 195] on button "Mostrar" at bounding box center [931, 212] width 82 height 34
